Goal: Obtain resource: Download file/media

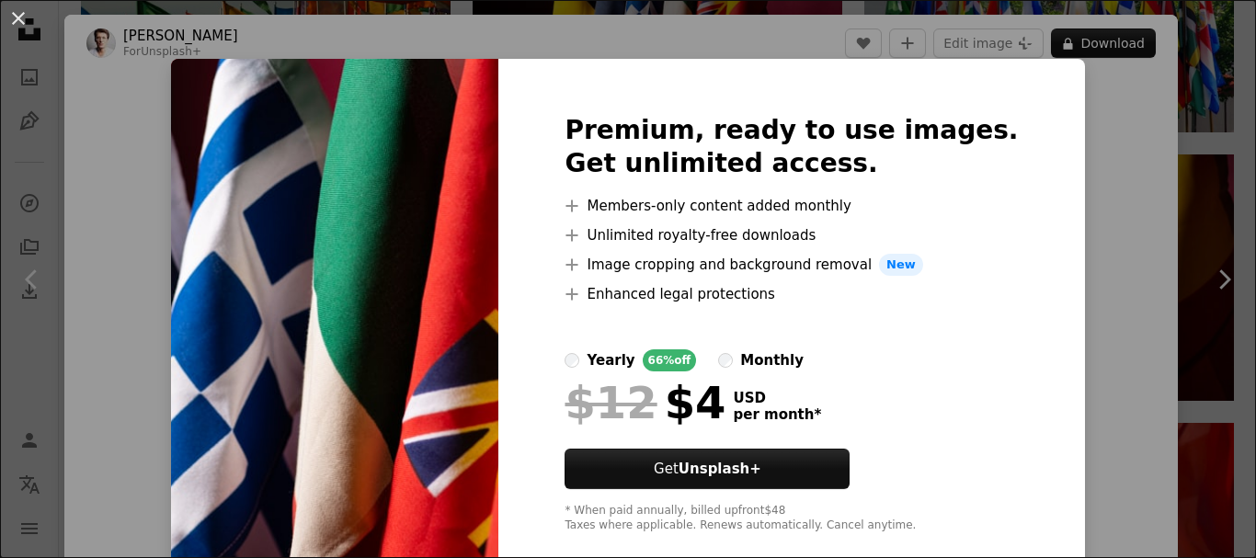
scroll to position [120, 0]
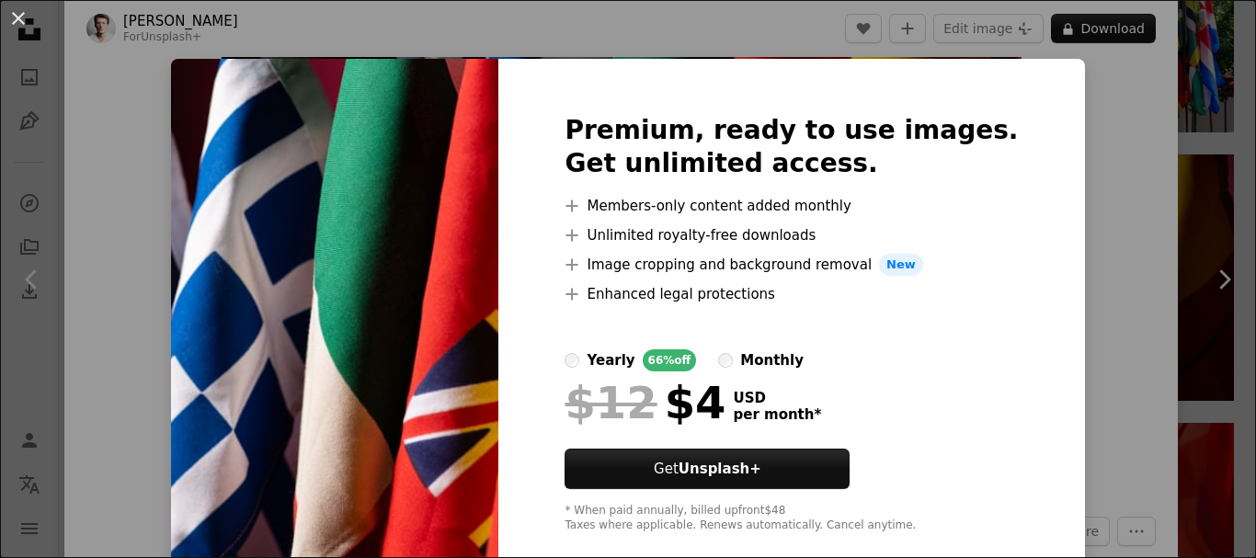
click at [1061, 120] on div "An X shape Premium, ready to use images. Get unlimited access. A plus sign Memb…" at bounding box center [628, 279] width 1256 height 558
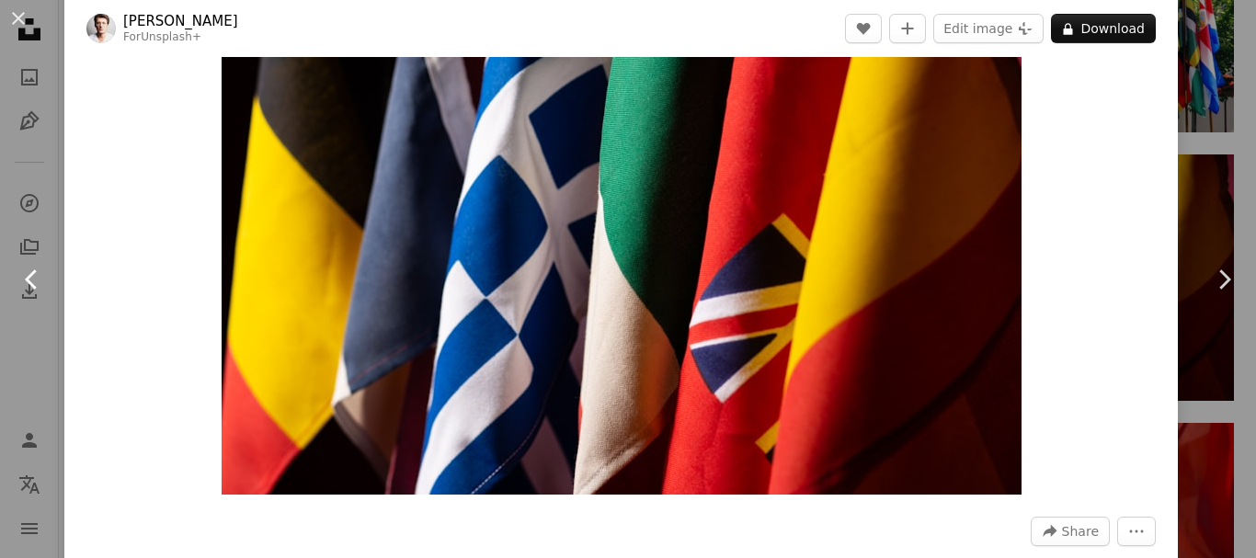
click at [51, 219] on link "Chevron left" at bounding box center [32, 279] width 64 height 177
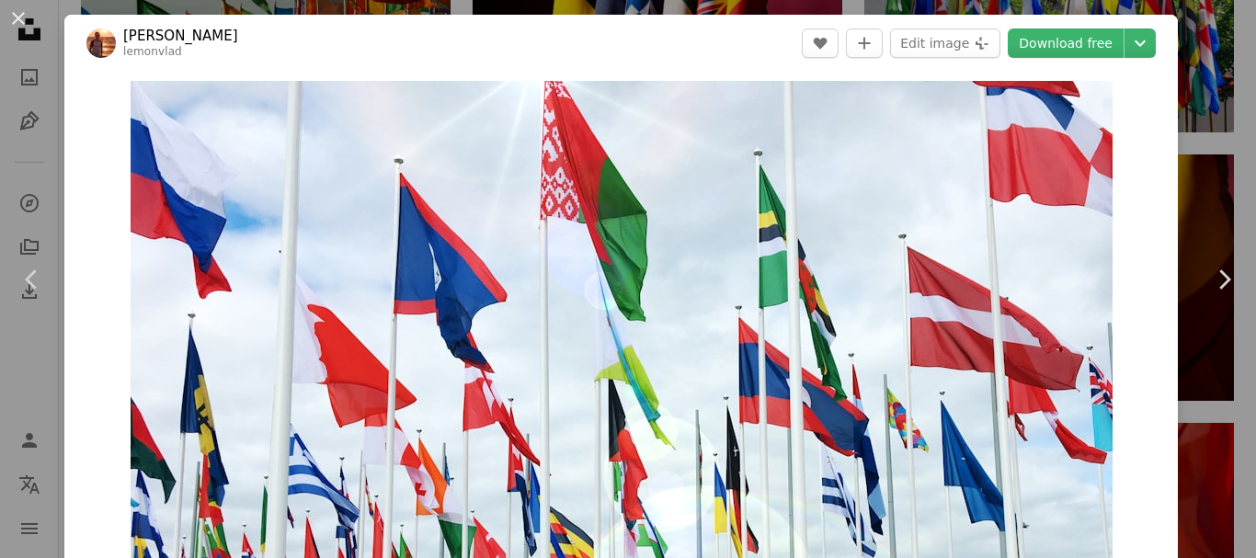
click at [1211, 68] on div "An X shape Chevron left Chevron right [PERSON_NAME] lemonvlad A heart A plus si…" at bounding box center [628, 279] width 1256 height 558
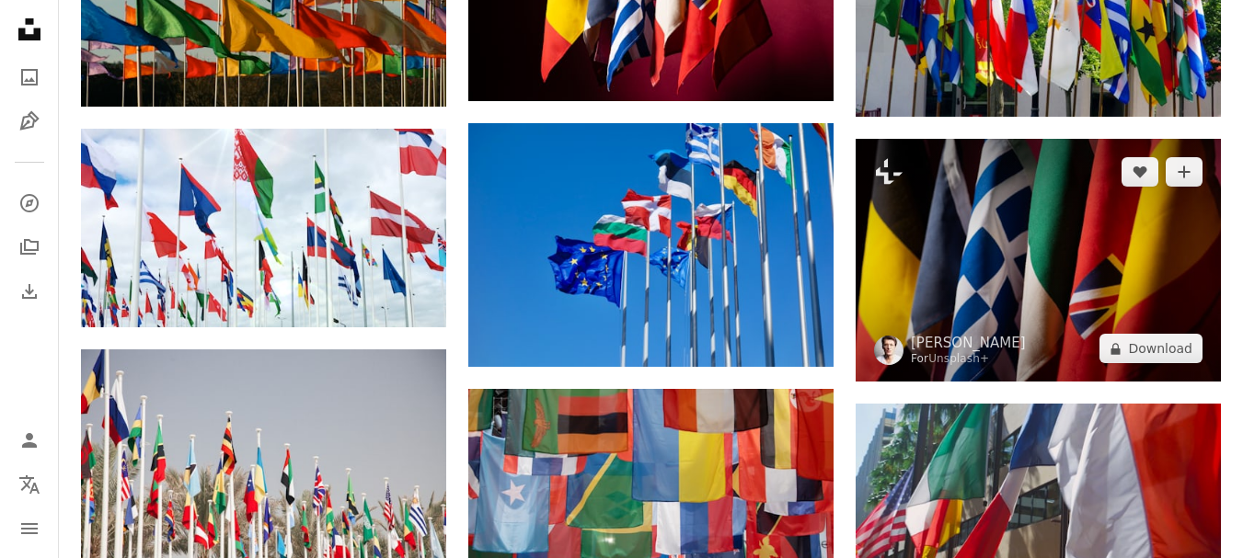
click at [1117, 292] on img at bounding box center [1037, 260] width 365 height 243
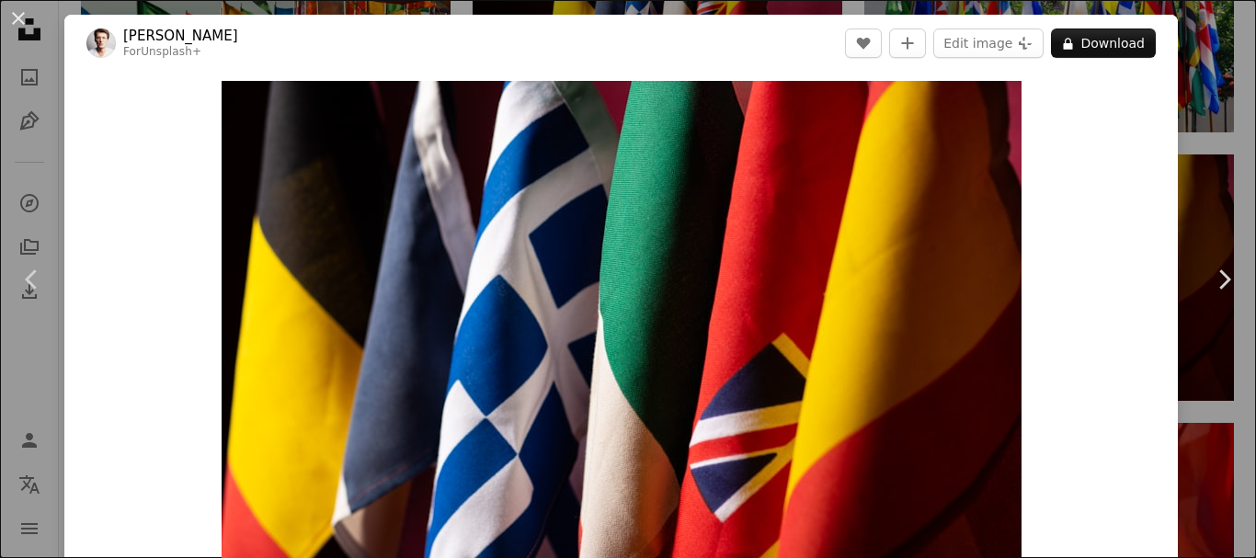
click at [1172, 92] on div "An X shape Chevron left Chevron right [PERSON_NAME] For Unsplash+ A heart A plu…" at bounding box center [628, 279] width 1256 height 558
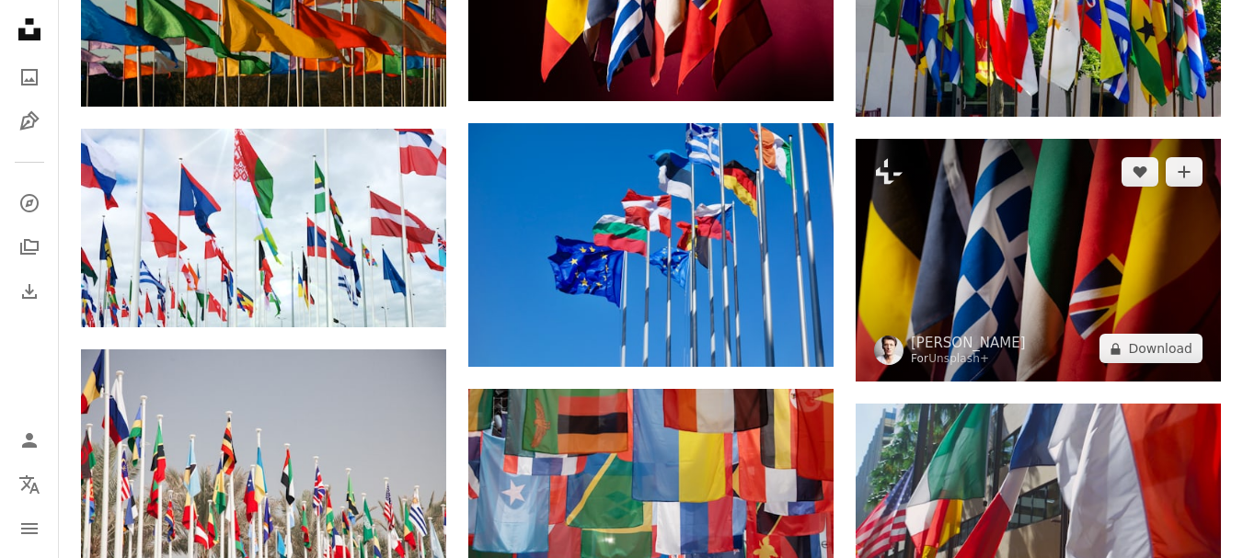
click at [1018, 235] on img at bounding box center [1037, 260] width 365 height 243
